Goal: Task Accomplishment & Management: Use online tool/utility

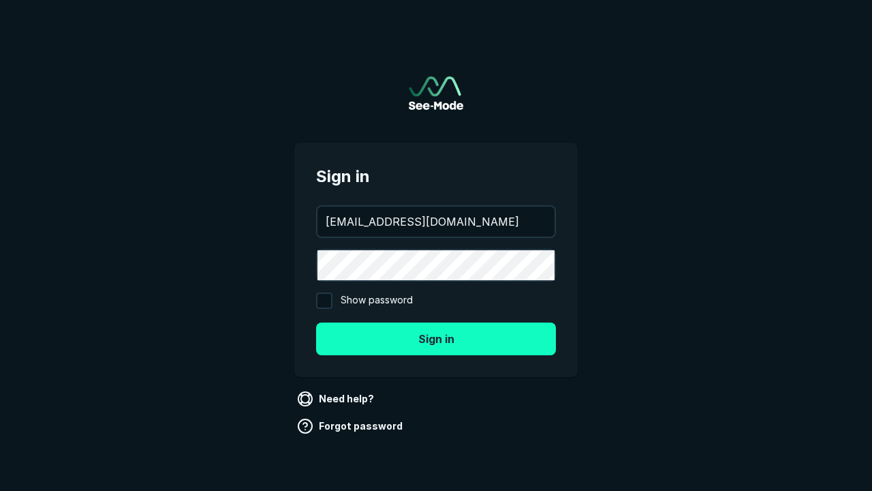
click at [436, 338] on button "Sign in" at bounding box center [436, 338] width 240 height 33
